Goal: Navigation & Orientation: Find specific page/section

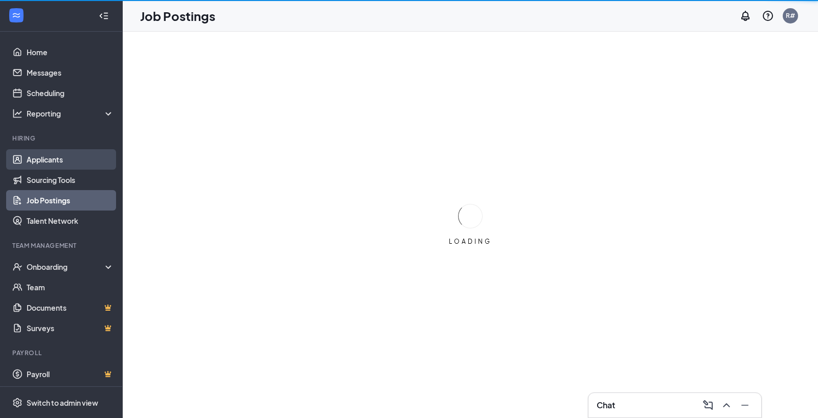
click at [50, 159] on link "Applicants" at bounding box center [70, 159] width 87 height 20
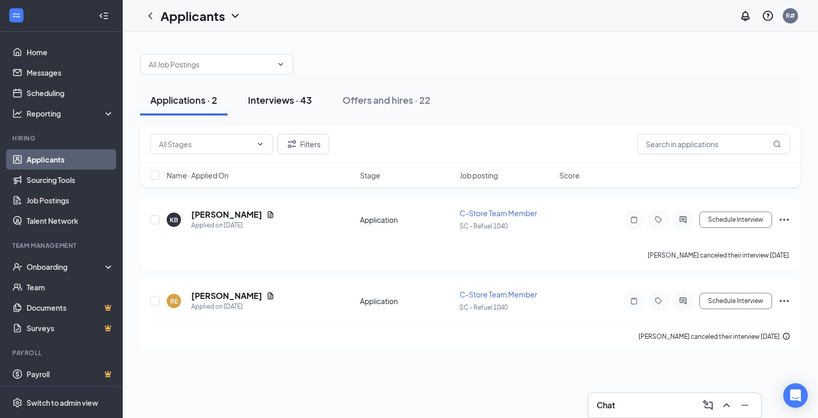
click at [295, 97] on div "Interviews · 43" at bounding box center [280, 100] width 64 height 13
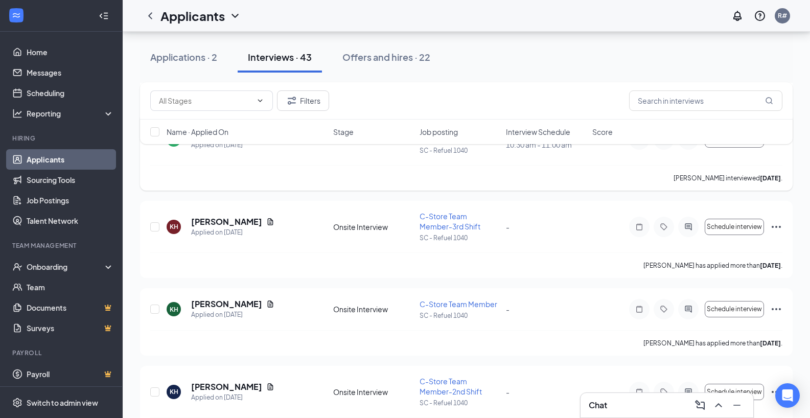
scroll to position [1124, 0]
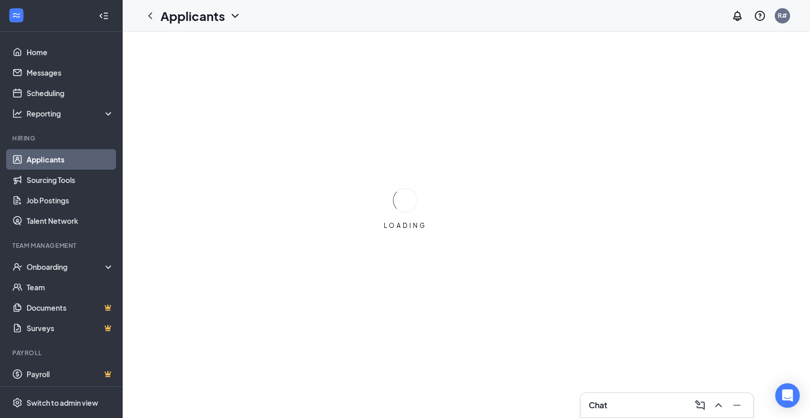
click at [7, 7] on link at bounding box center [16, 16] width 18 height 18
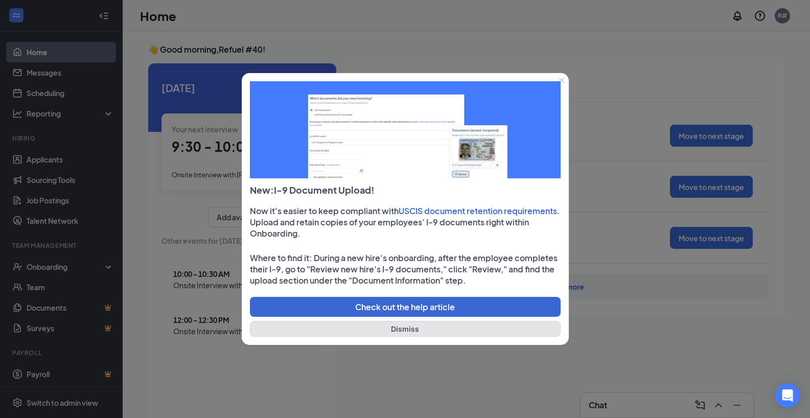
click at [375, 331] on button "Dismiss" at bounding box center [405, 329] width 311 height 16
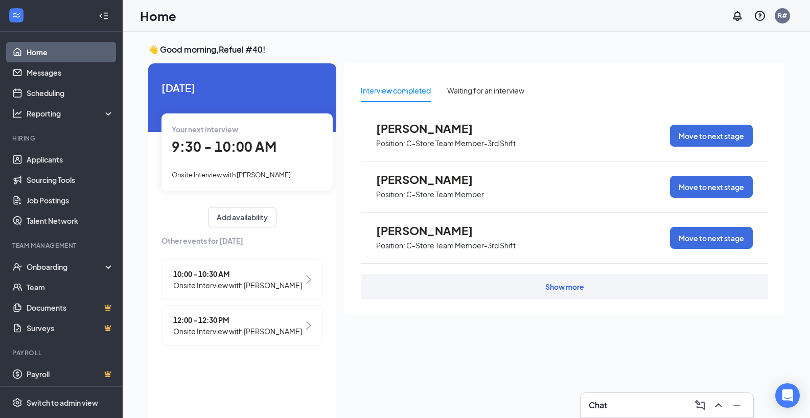
click at [27, 42] on link "Home" at bounding box center [70, 52] width 87 height 20
click at [27, 83] on link "Scheduling" at bounding box center [70, 93] width 87 height 20
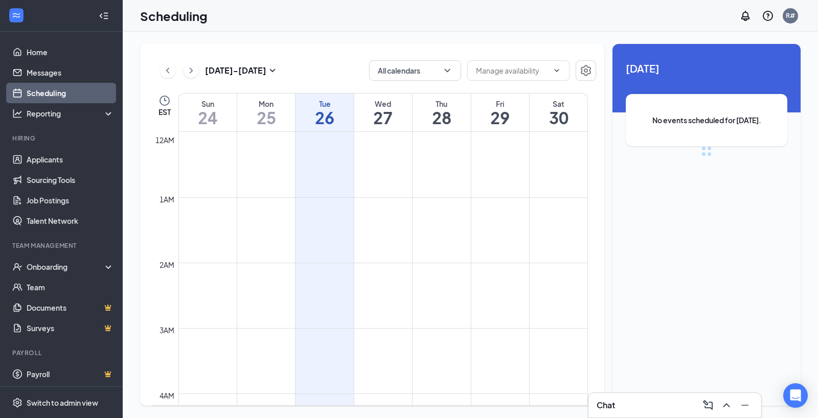
scroll to position [502, 0]
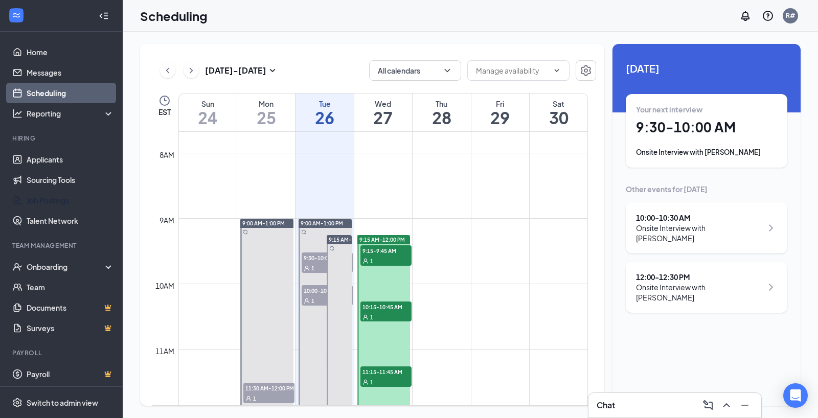
click at [27, 190] on link "Job Postings" at bounding box center [70, 200] width 87 height 20
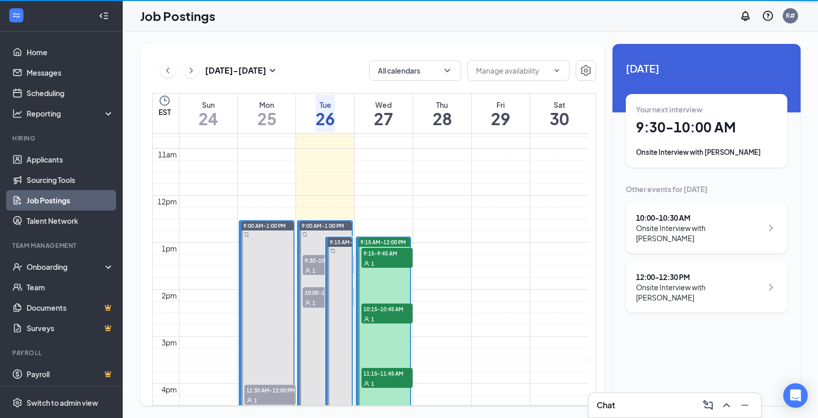
click at [27, 190] on link "Job Postings" at bounding box center [70, 200] width 87 height 20
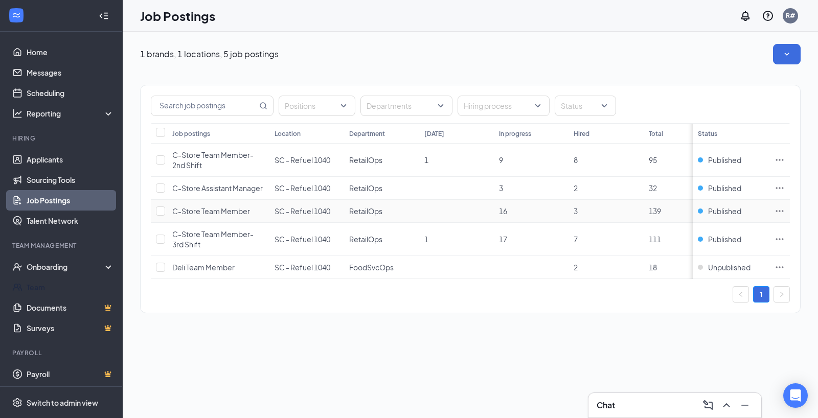
click at [27, 277] on link "Team" at bounding box center [70, 287] width 87 height 20
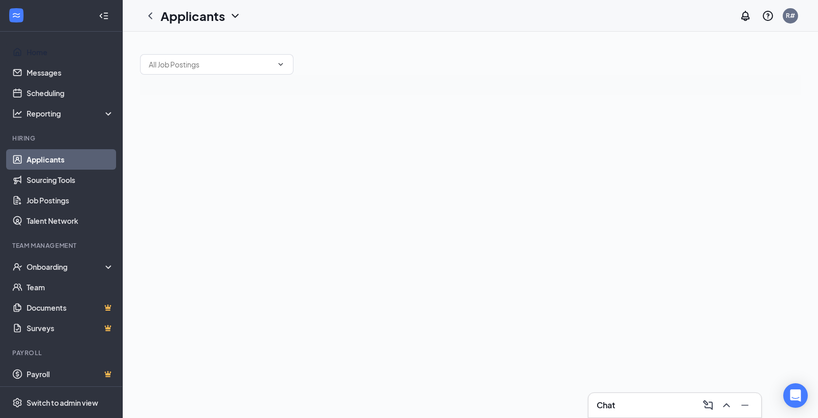
click at [27, 42] on link "Home" at bounding box center [70, 52] width 87 height 20
